Goal: Register for event/course

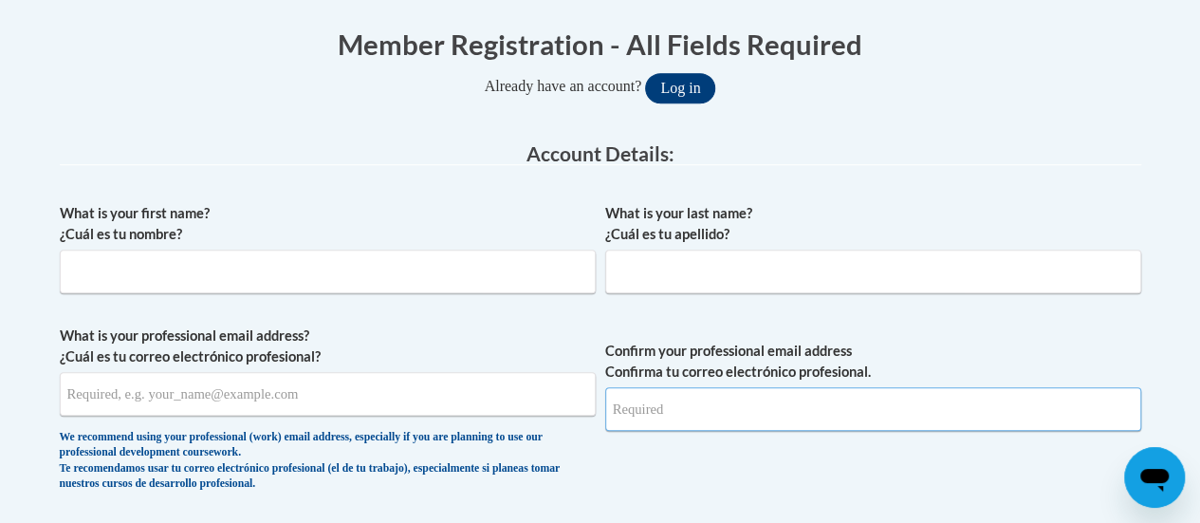
type input "samantha.rydzik@rusd.org"
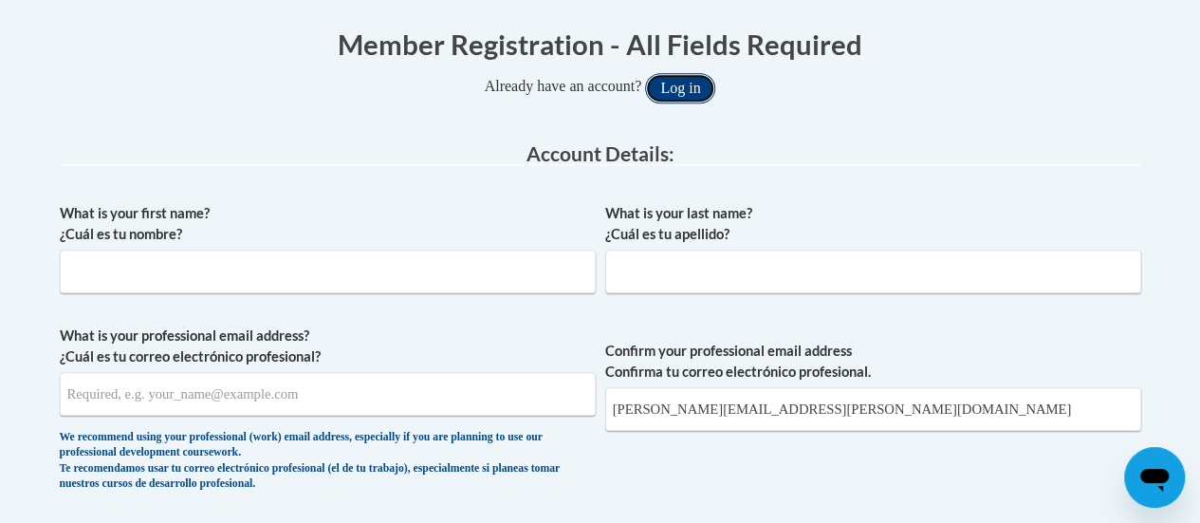
click at [706, 83] on button "Log in" at bounding box center [680, 88] width 70 height 30
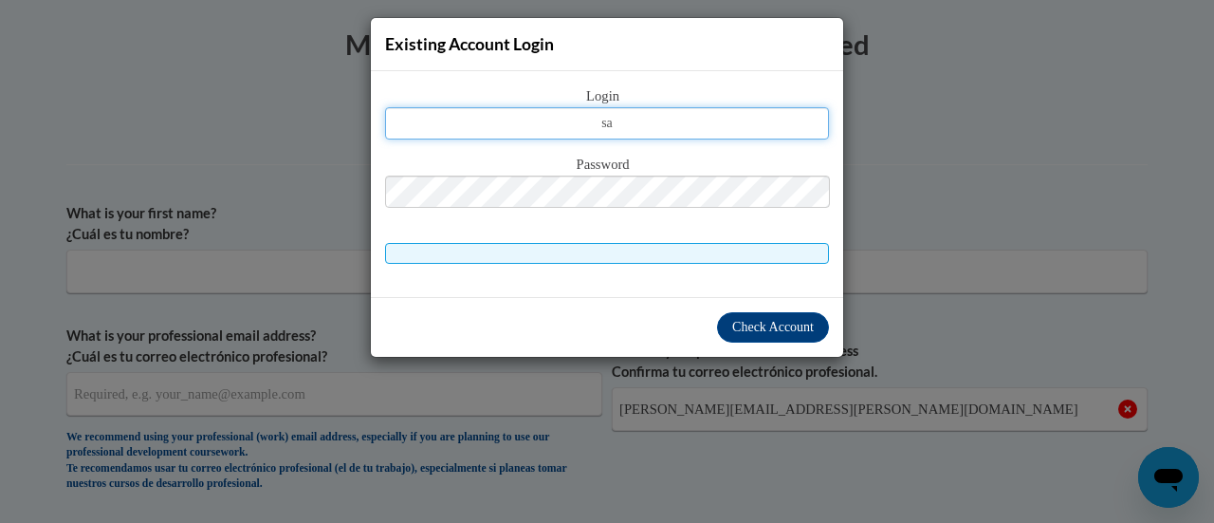
type input "samantha.rydzik@rusd.org"
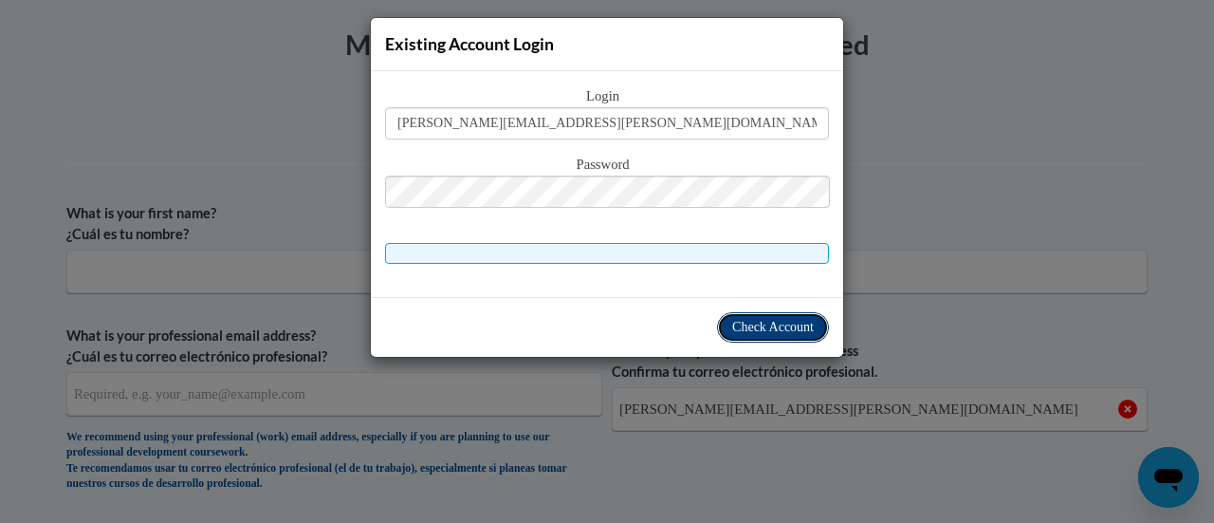
click at [776, 323] on span "Check Account" at bounding box center [773, 327] width 82 height 14
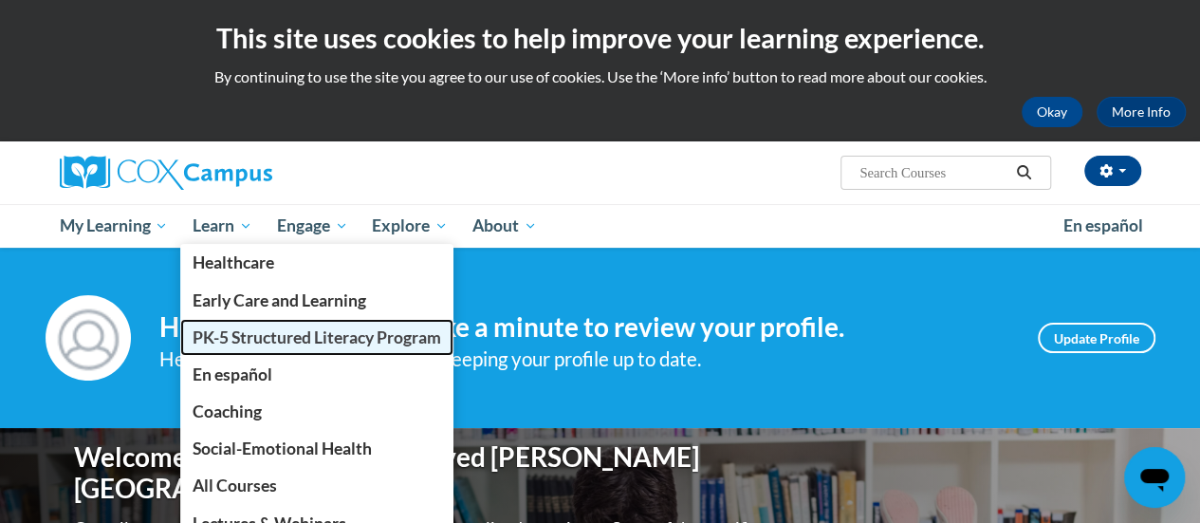
click at [300, 342] on span "PK-5 Structured Literacy Program" at bounding box center [317, 337] width 248 height 20
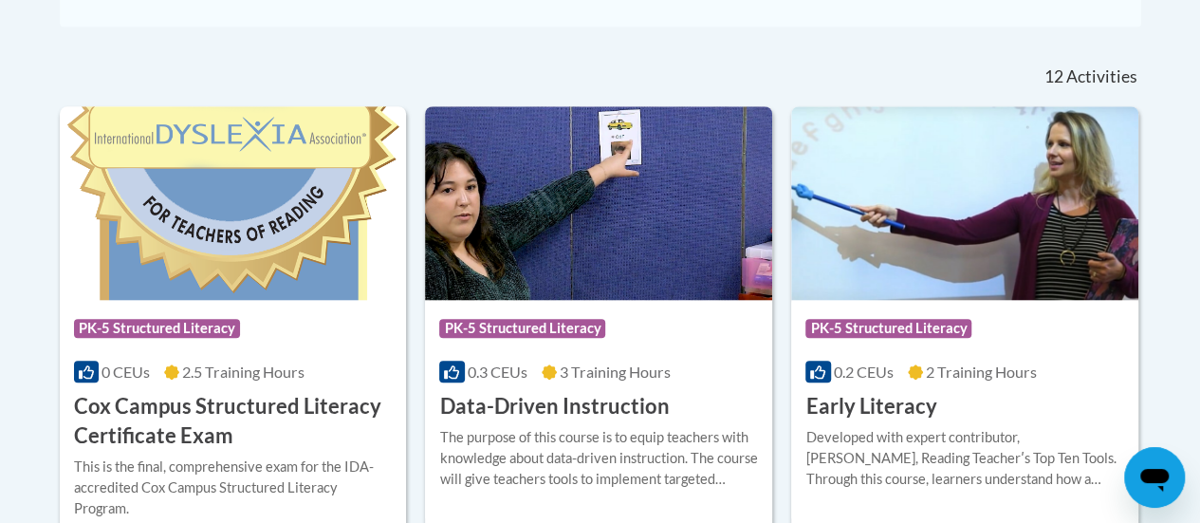
scroll to position [854, 0]
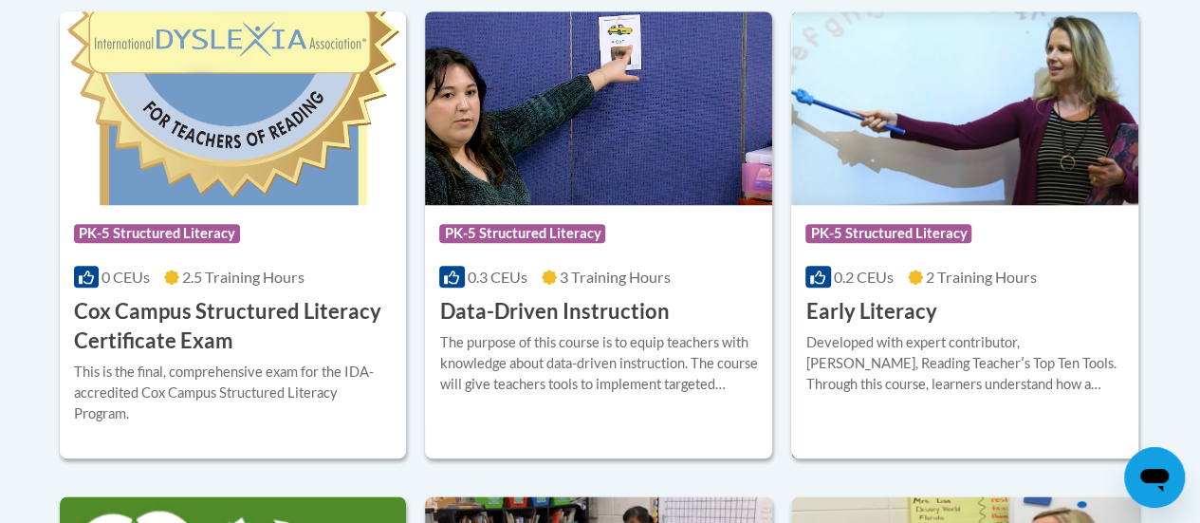
click at [994, 331] on div at bounding box center [964, 331] width 319 height 1
